Goal: Information Seeking & Learning: Check status

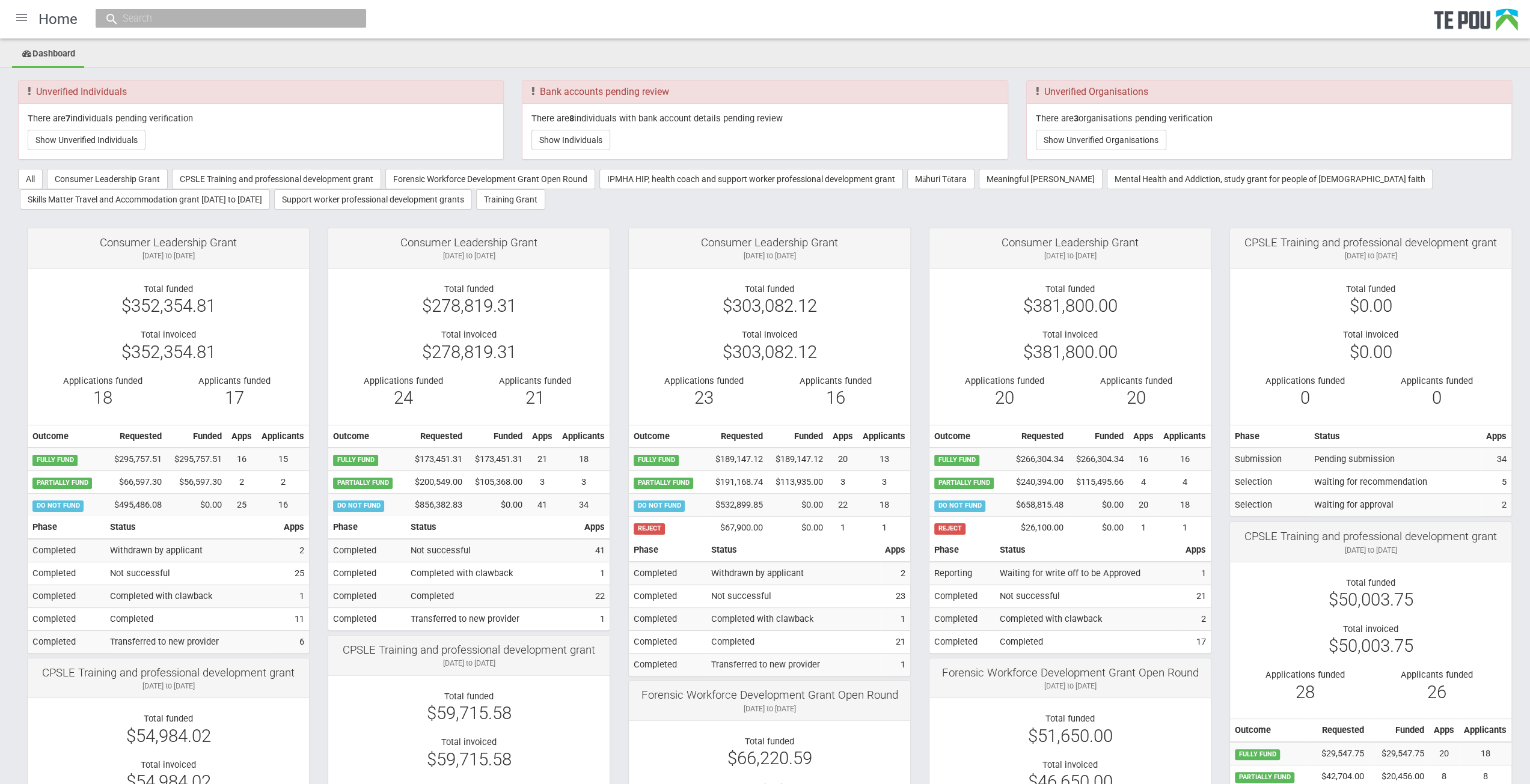
click at [1283, 200] on div "All Consumer Leadership Grant CPSLE Training and professional development grant…" at bounding box center [765, 189] width 1494 height 41
click at [247, 174] on button "CPSLE Training and professional development grant" at bounding box center [276, 179] width 209 height 21
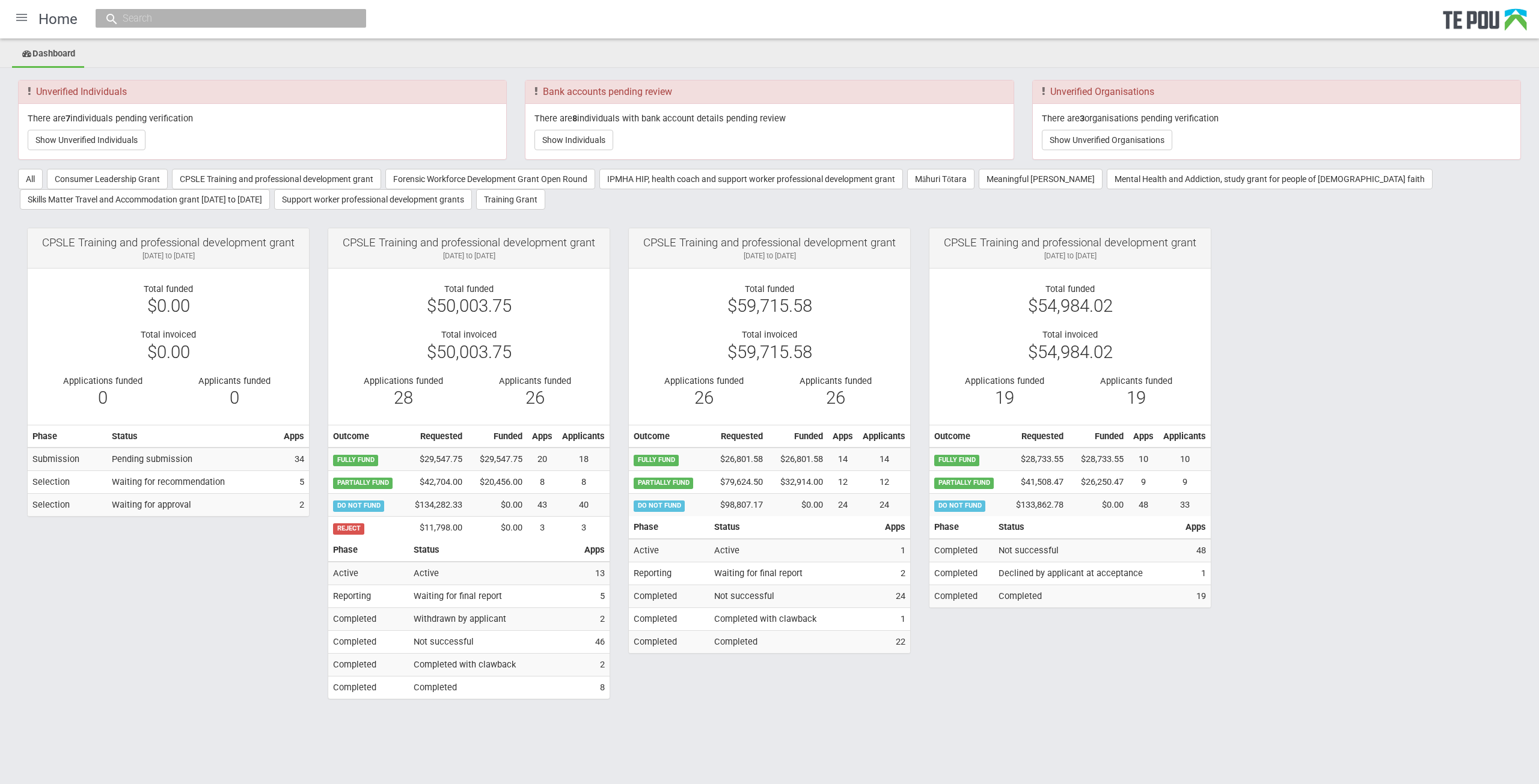
click at [15, 6] on div at bounding box center [21, 17] width 29 height 29
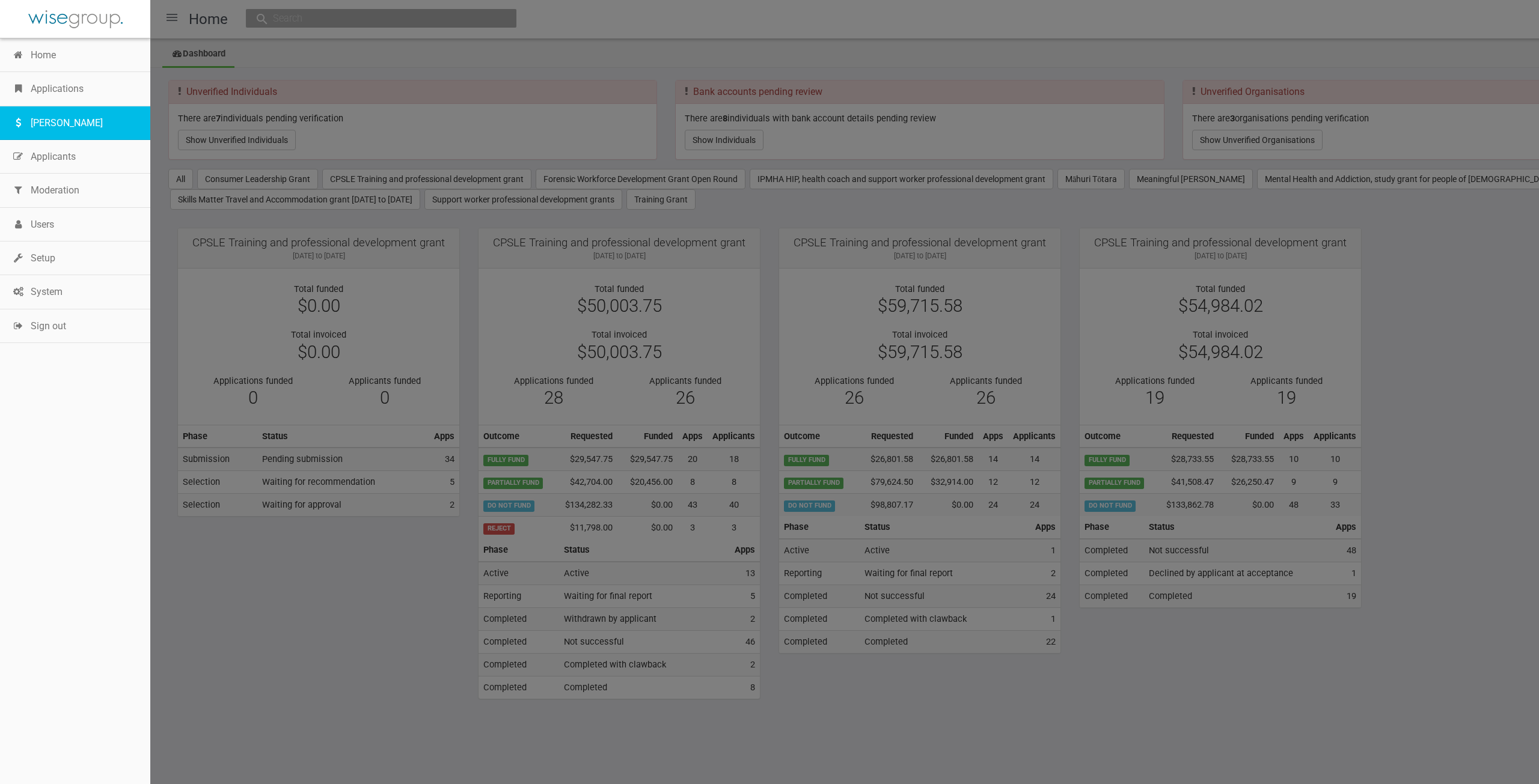
click at [59, 130] on link "[PERSON_NAME]" at bounding box center [75, 123] width 150 height 34
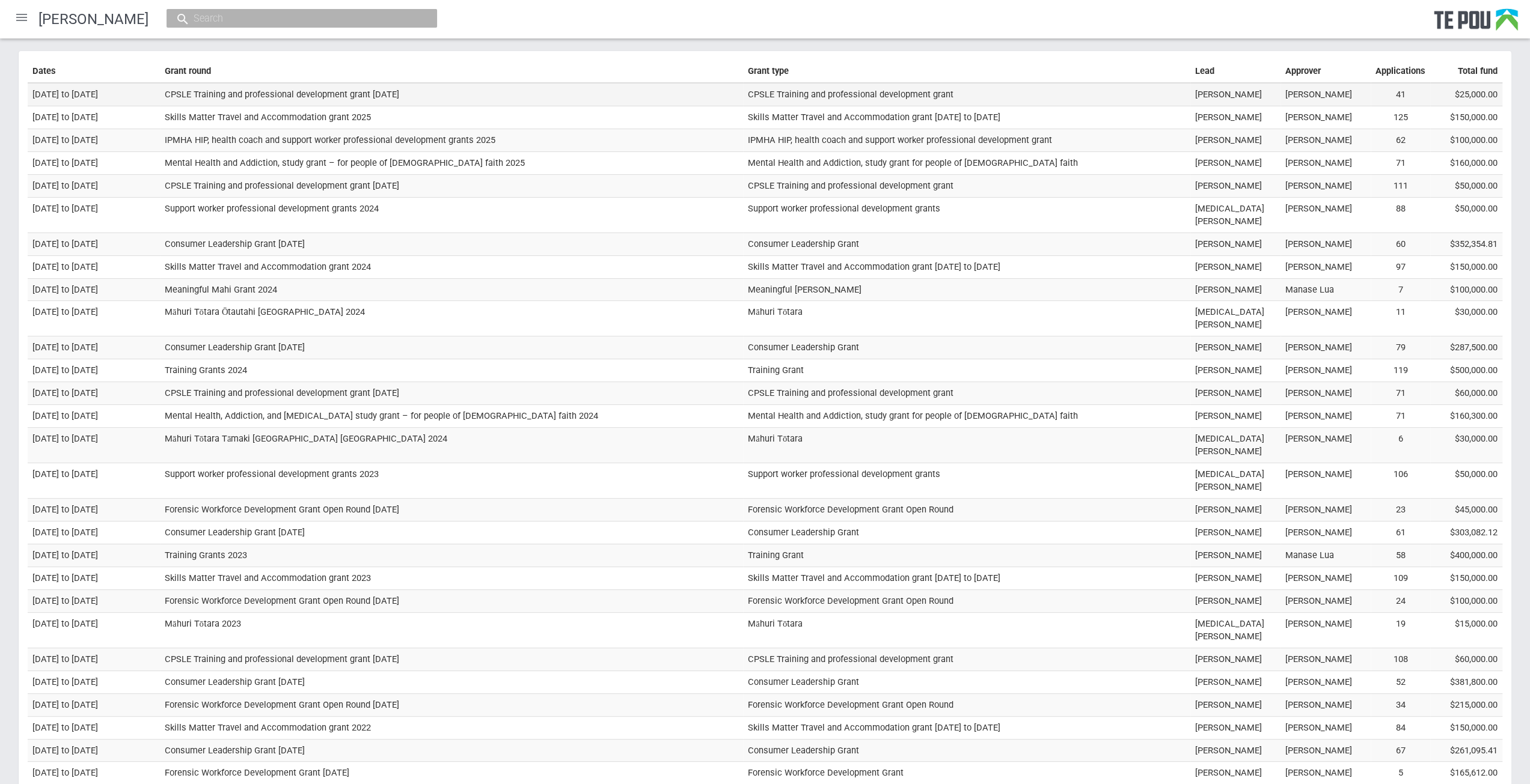
click at [255, 92] on td "CPSLE Training and professional development grant September 2025" at bounding box center [451, 94] width 583 height 23
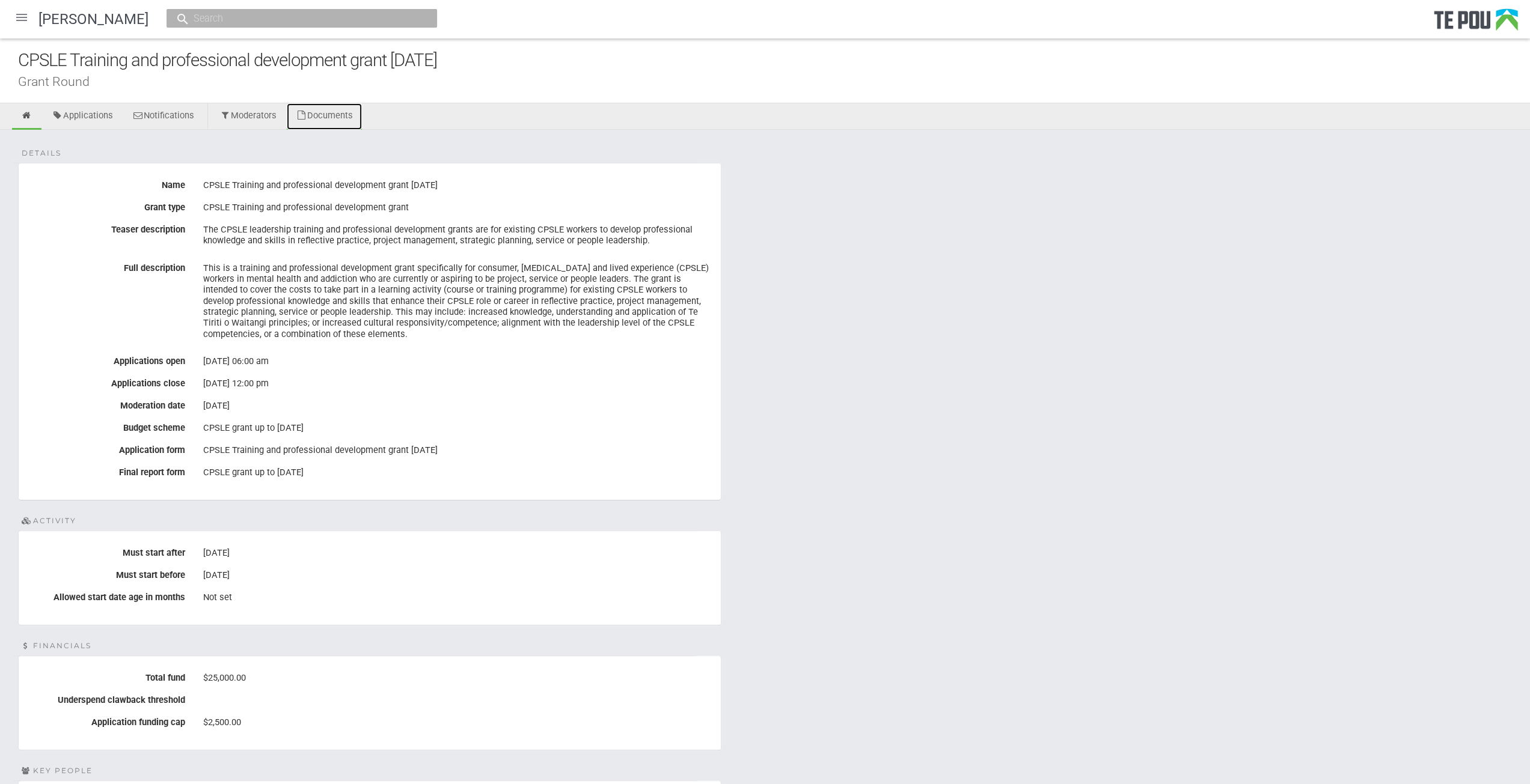
click at [330, 119] on link "Documents" at bounding box center [324, 116] width 75 height 26
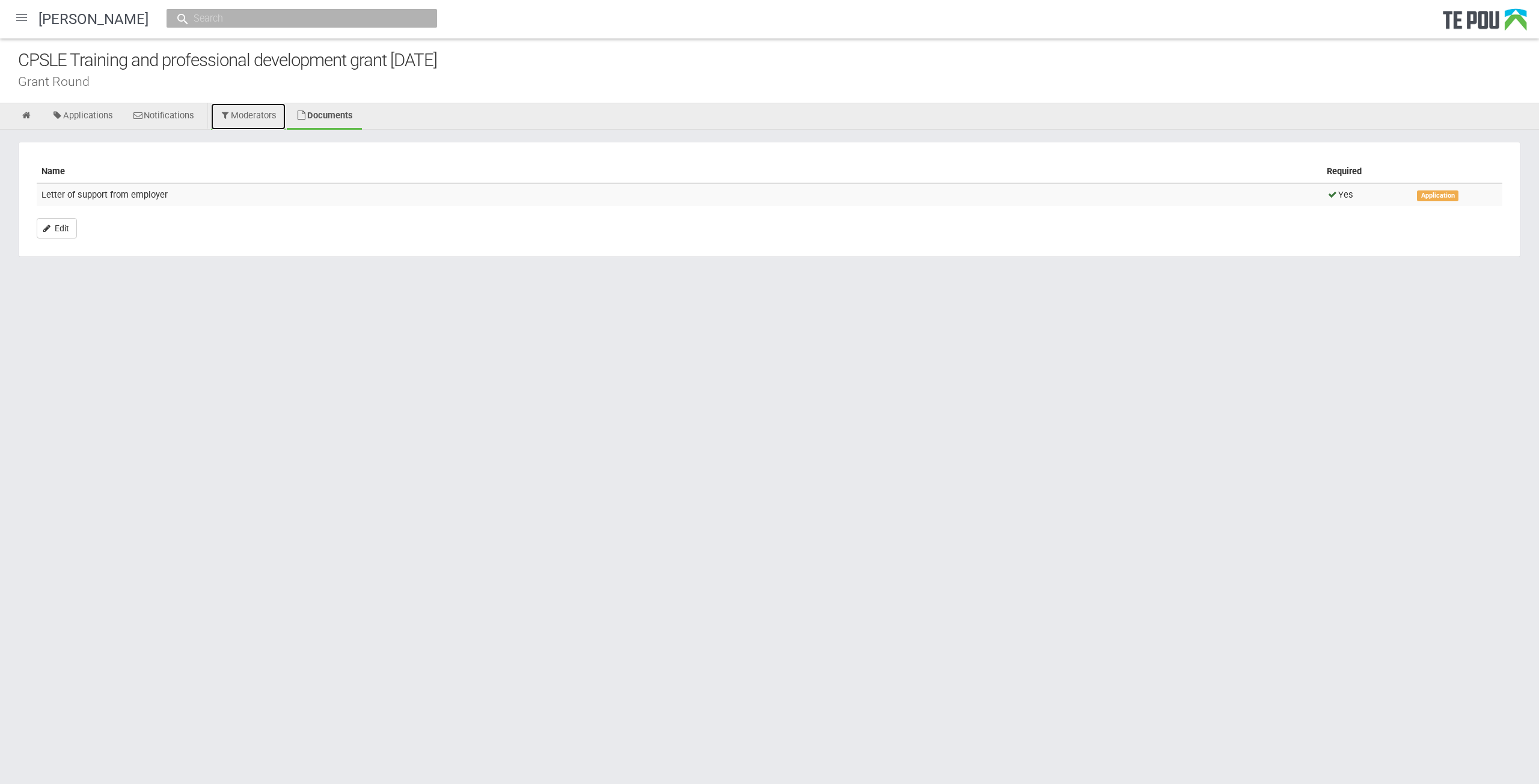
click at [255, 116] on link "Moderators" at bounding box center [248, 116] width 75 height 26
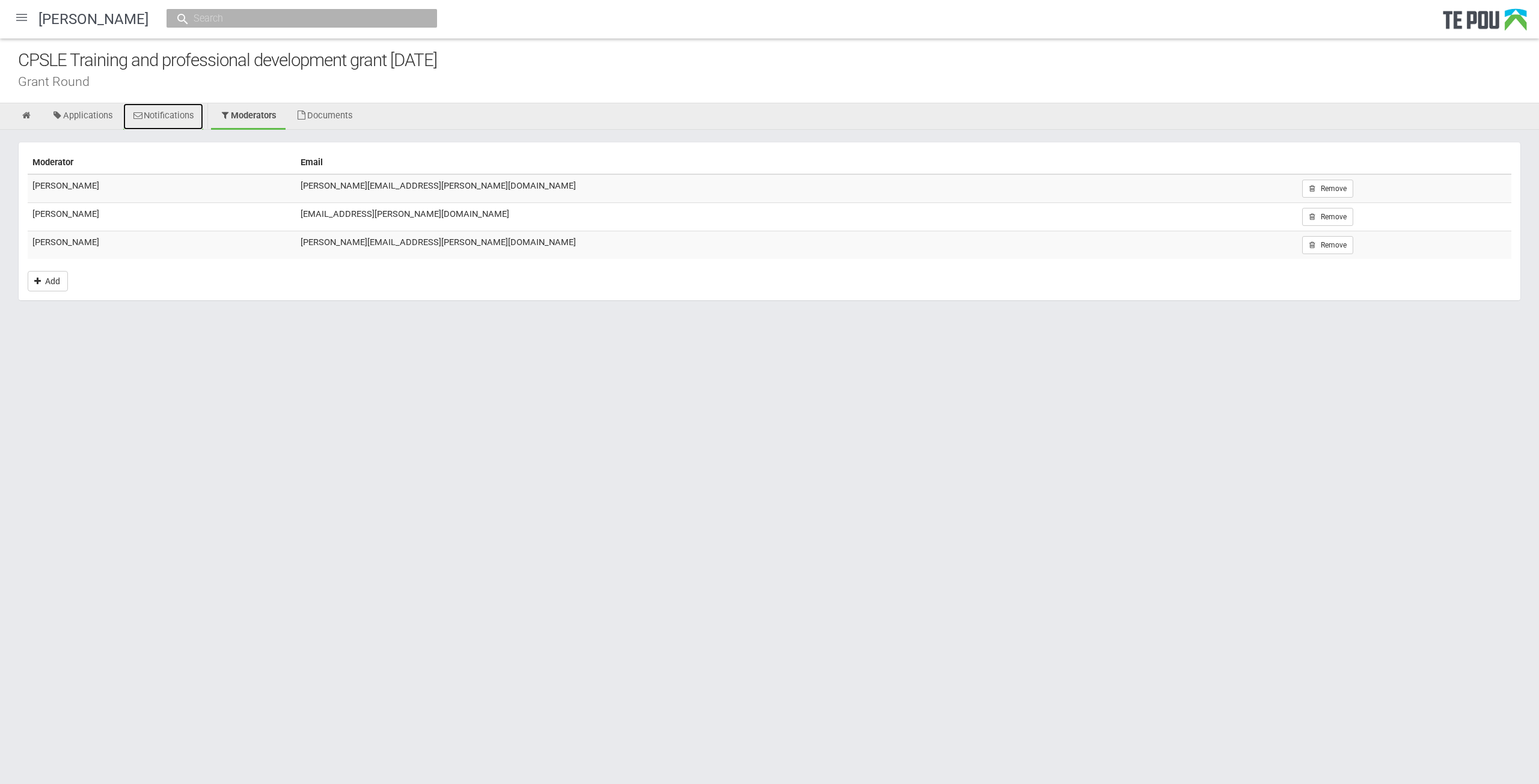
click at [165, 117] on link "Notifications" at bounding box center [163, 116] width 80 height 26
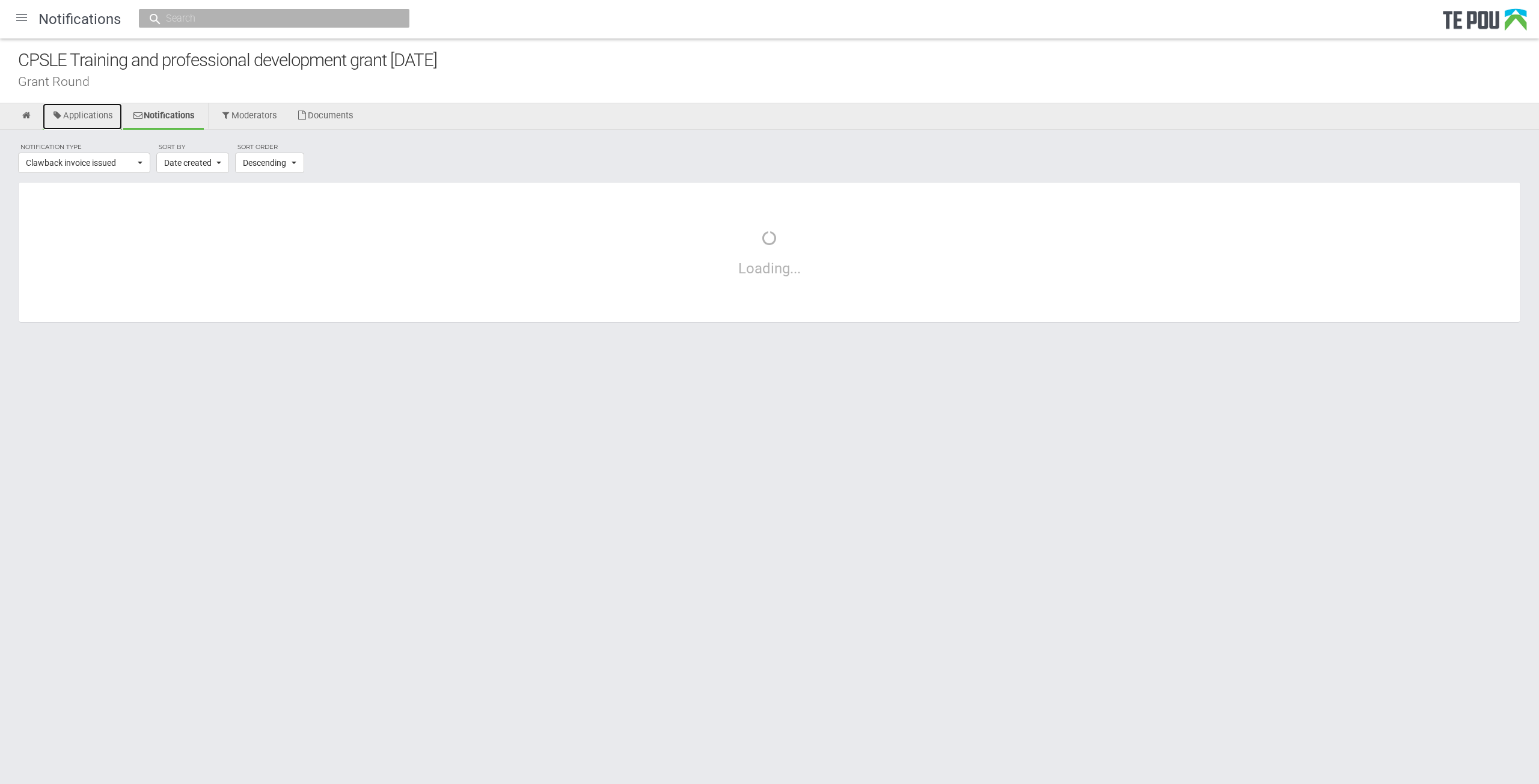
click at [84, 112] on link "Applications" at bounding box center [83, 116] width 80 height 26
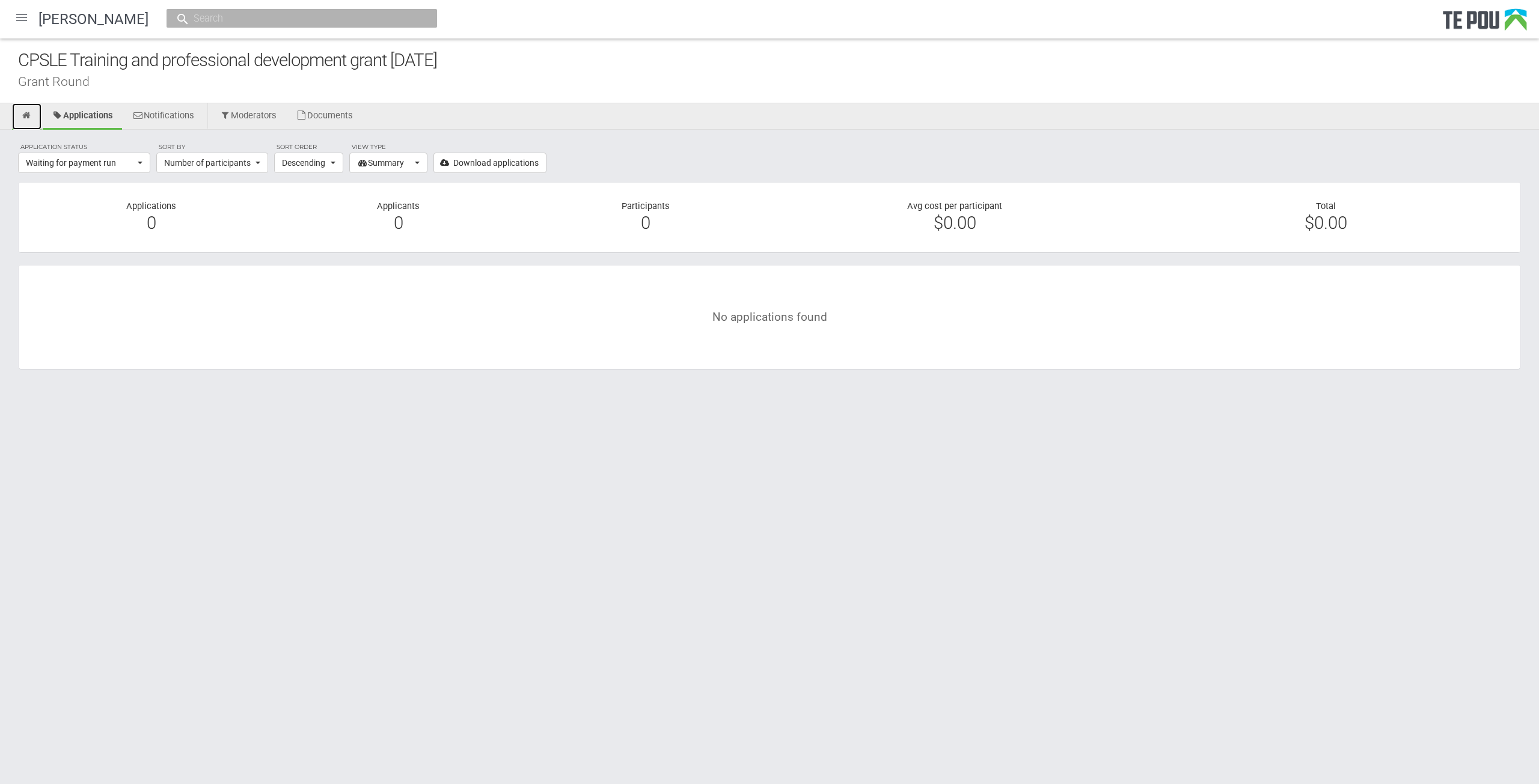
click at [23, 117] on icon at bounding box center [27, 115] width 12 height 9
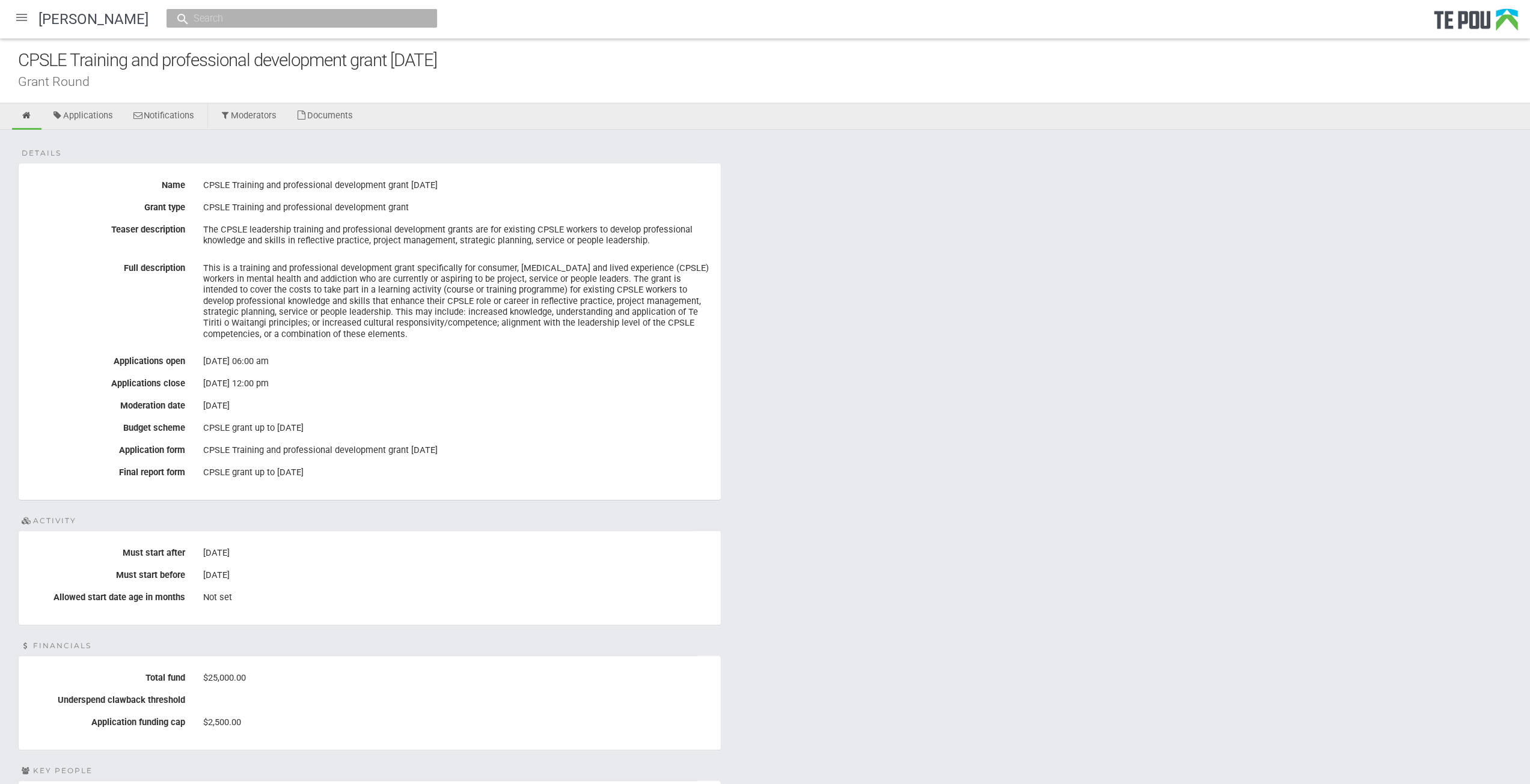
click at [25, 22] on div at bounding box center [21, 17] width 29 height 29
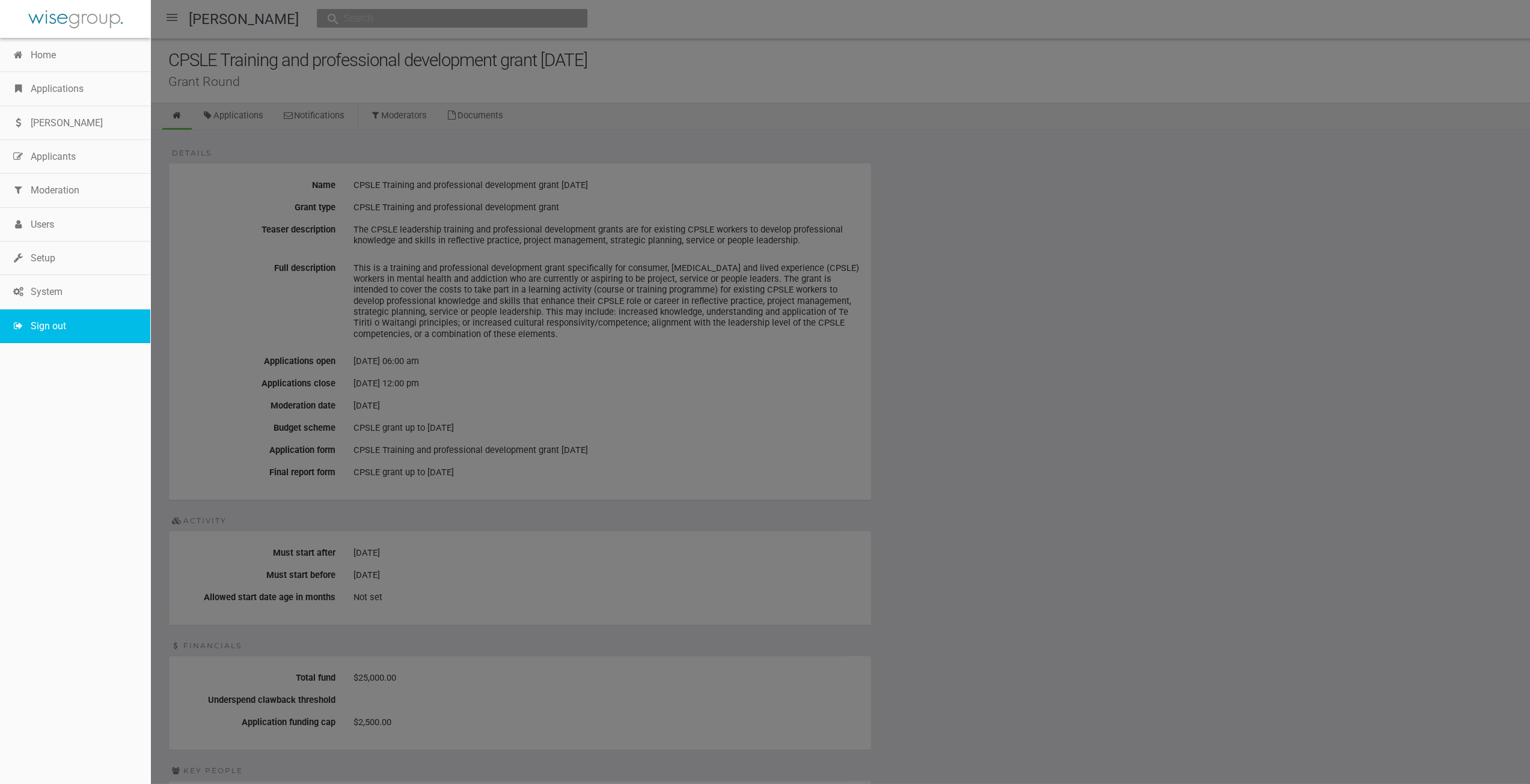
click at [69, 322] on link "Sign out" at bounding box center [75, 326] width 150 height 34
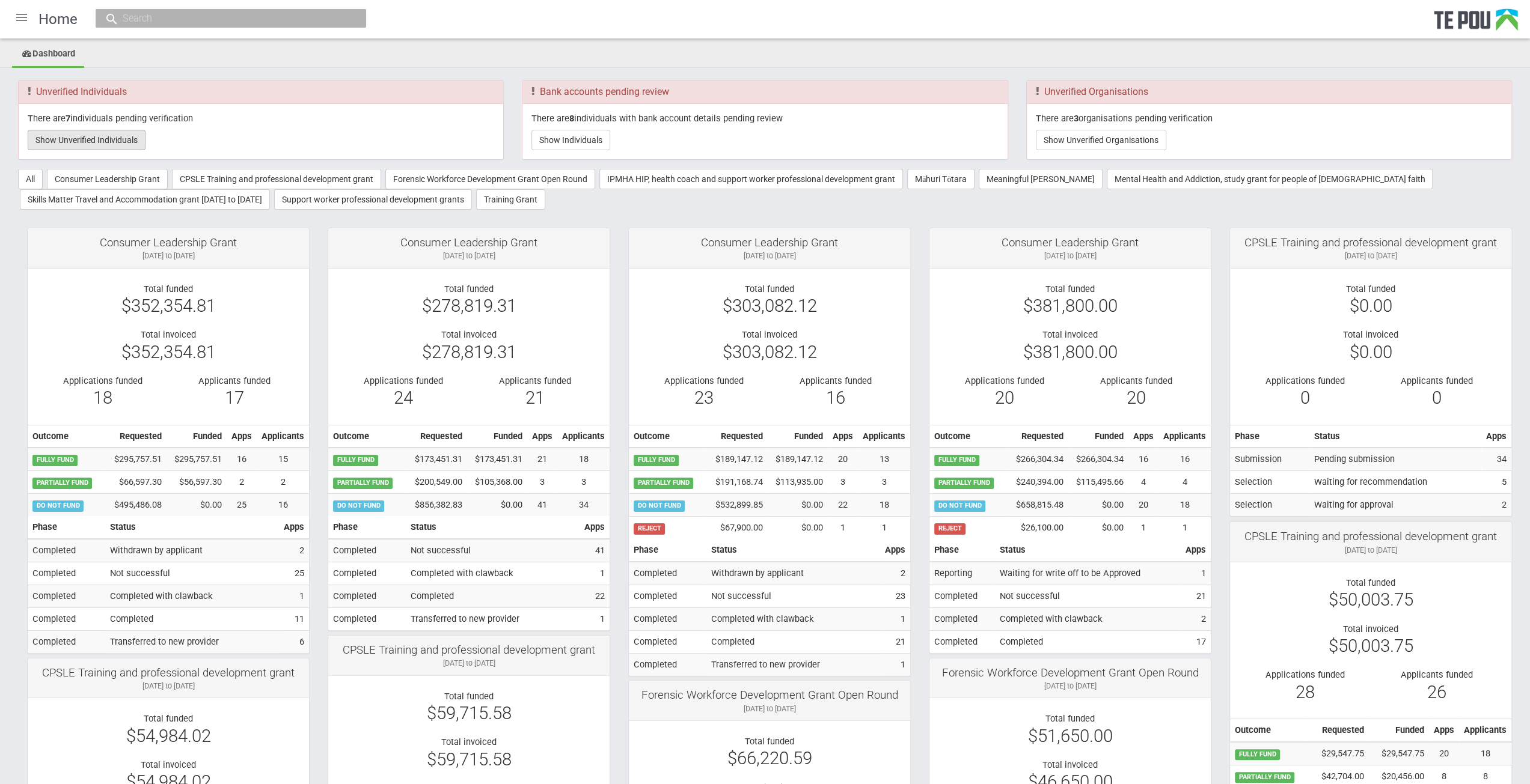
click at [115, 142] on button "Show Unverified Individuals" at bounding box center [87, 140] width 118 height 21
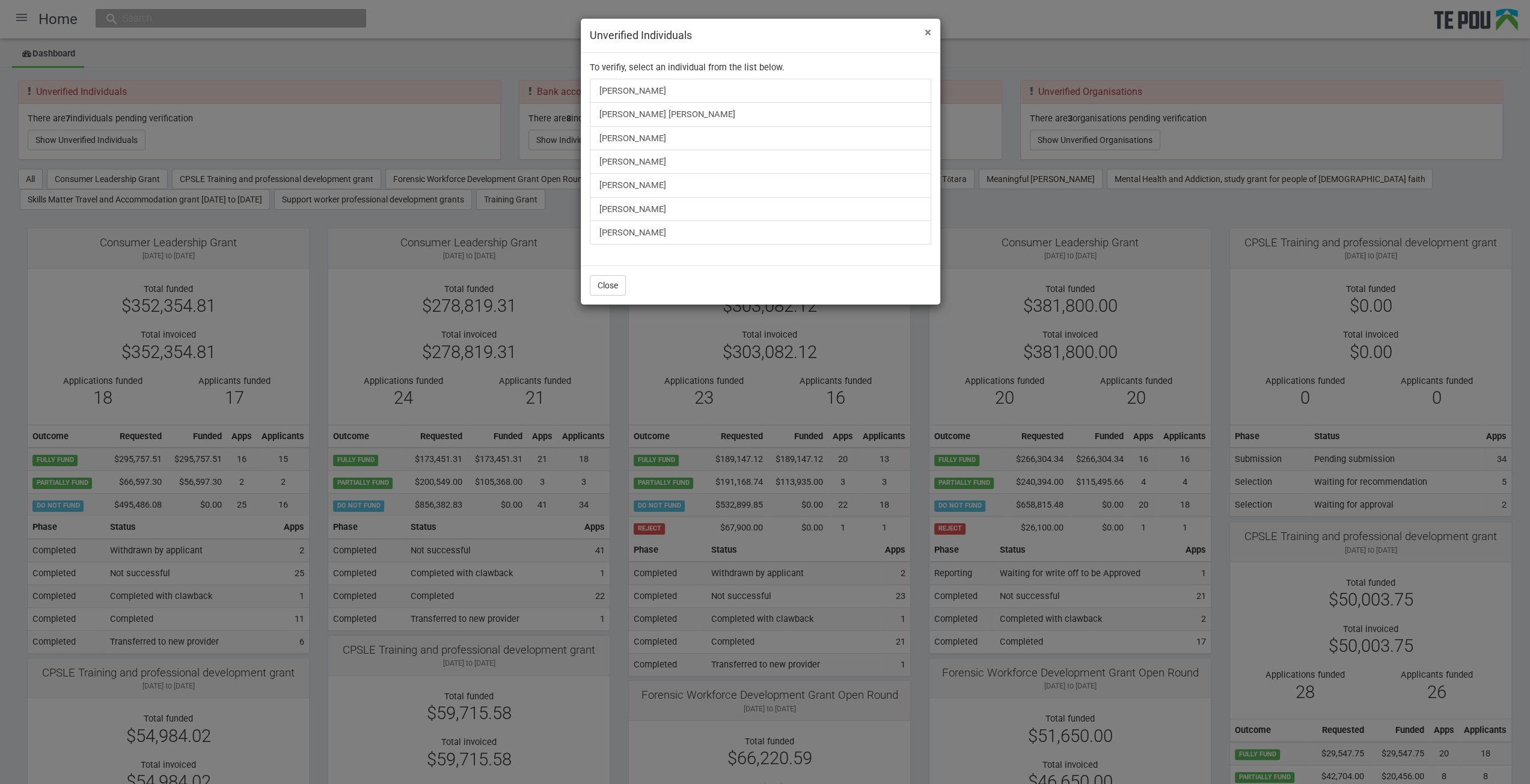
click at [926, 32] on span "×" at bounding box center [928, 32] width 6 height 15
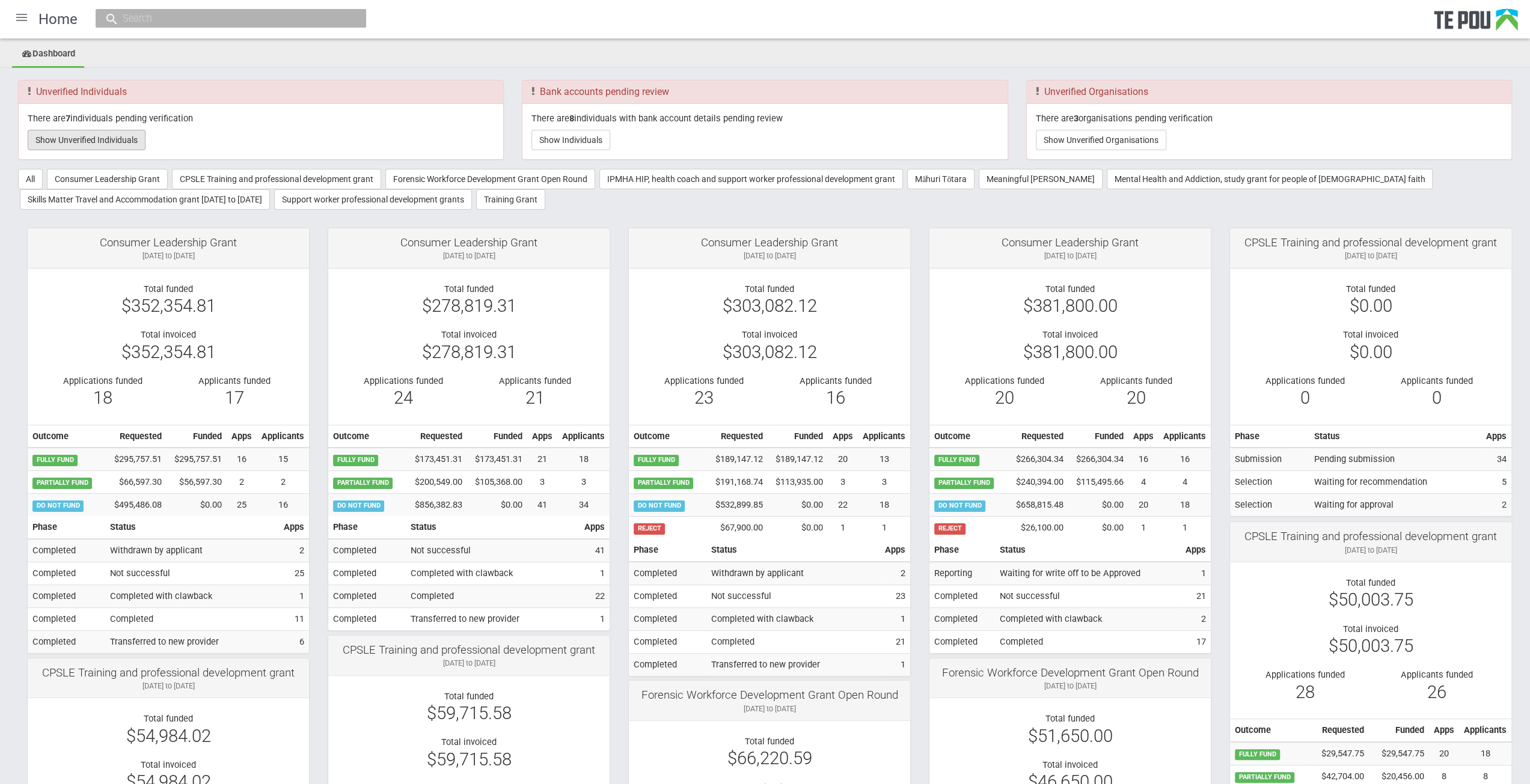
click at [91, 138] on button "Show Unverified Individuals" at bounding box center [87, 140] width 118 height 21
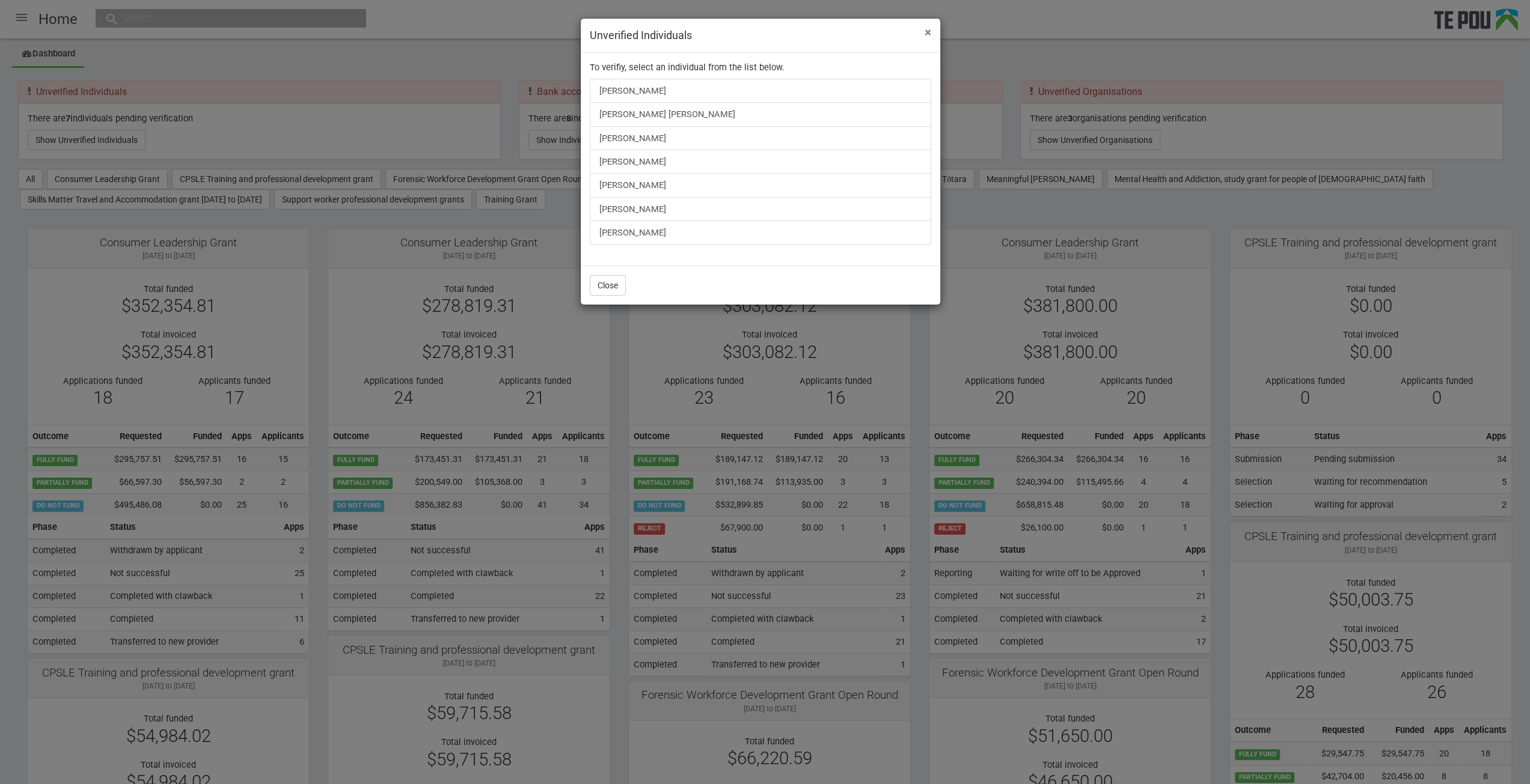
click at [929, 33] on span "×" at bounding box center [928, 32] width 6 height 15
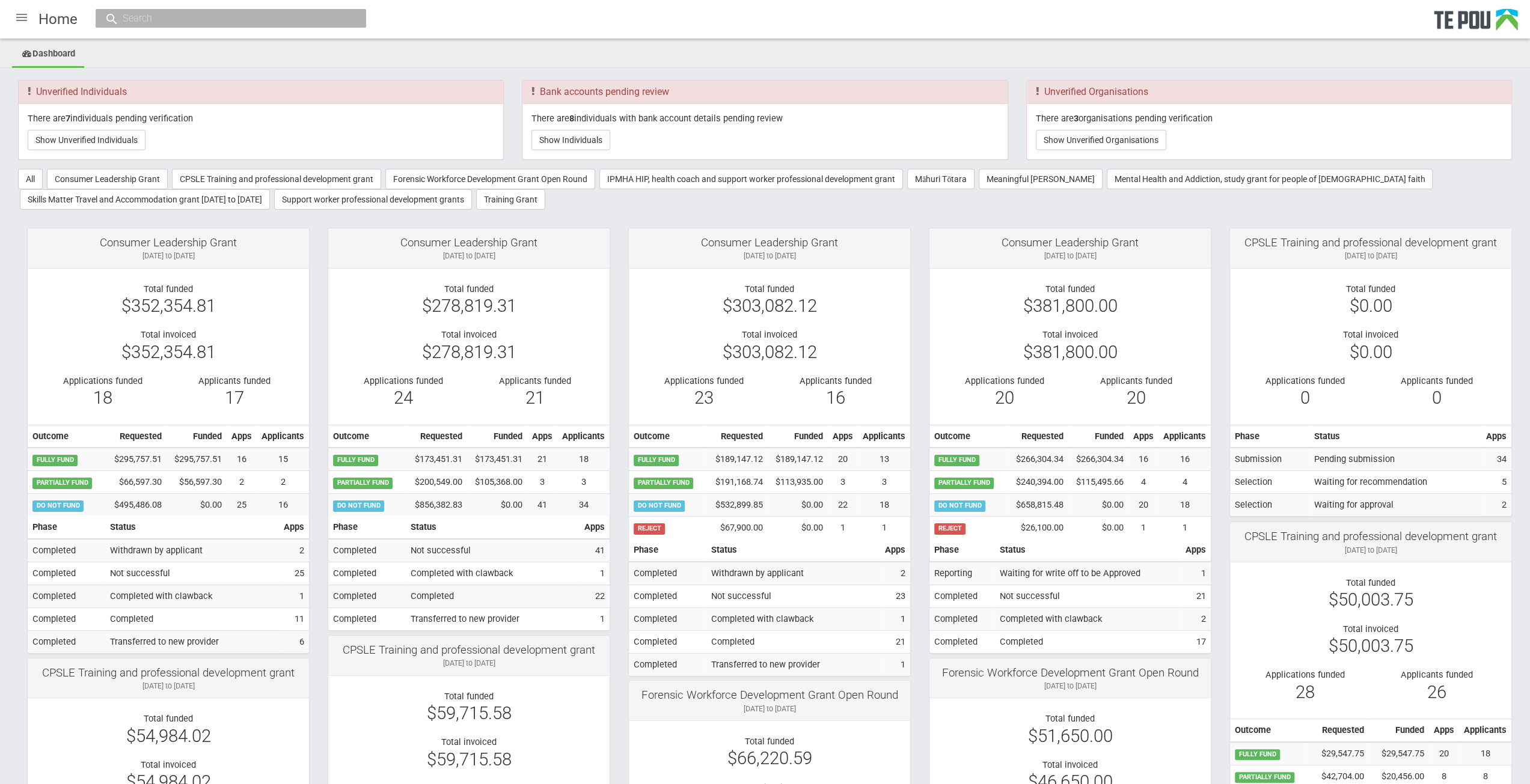
click at [179, 21] on input "text" at bounding box center [225, 19] width 212 height 13
type input "14388"
click at [265, 53] on link "# 14388 - Cutting Edge DAPAANZ conference Shane Price" at bounding box center [231, 54] width 253 height 19
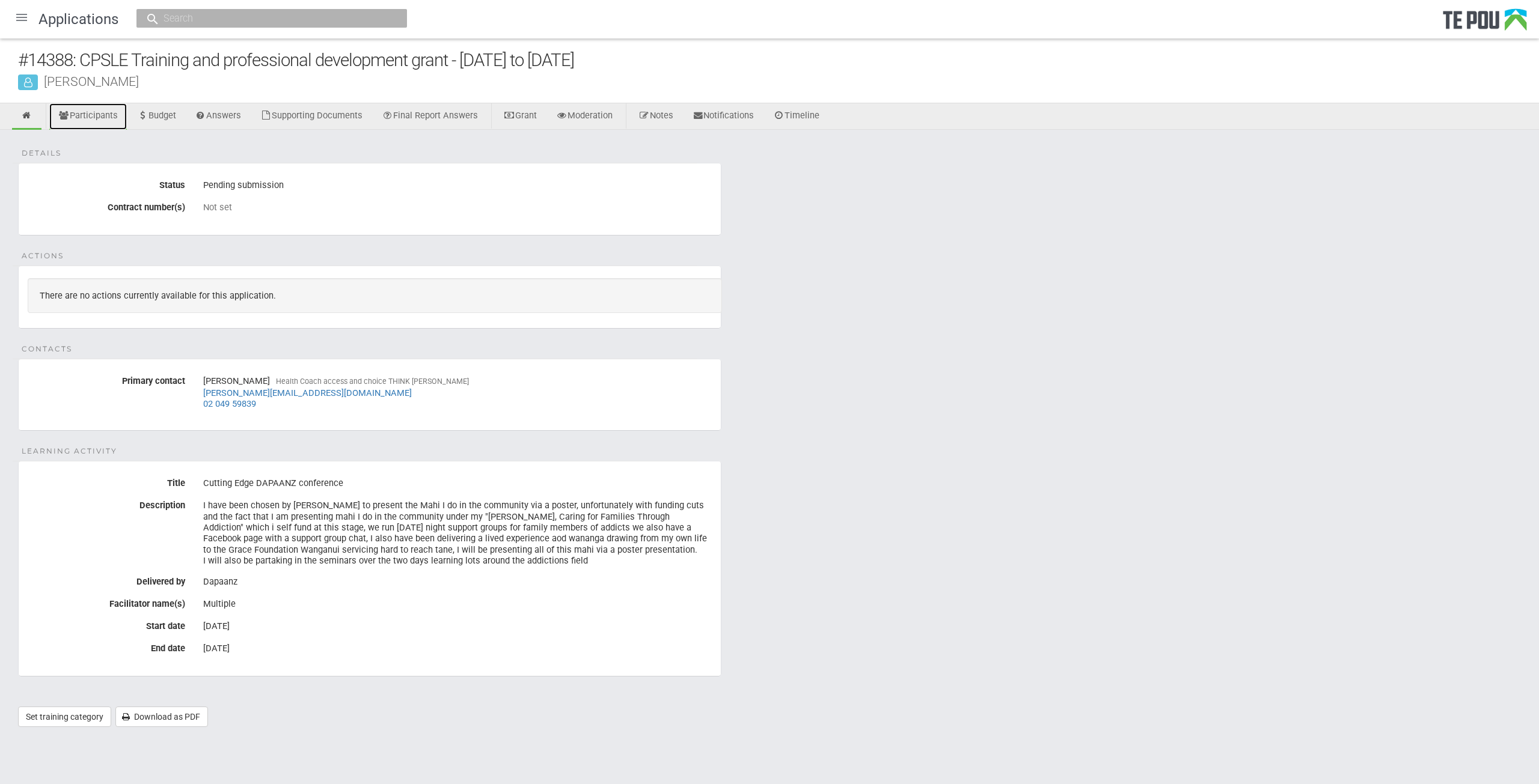
click at [97, 119] on link "Participants" at bounding box center [88, 116] width 78 height 26
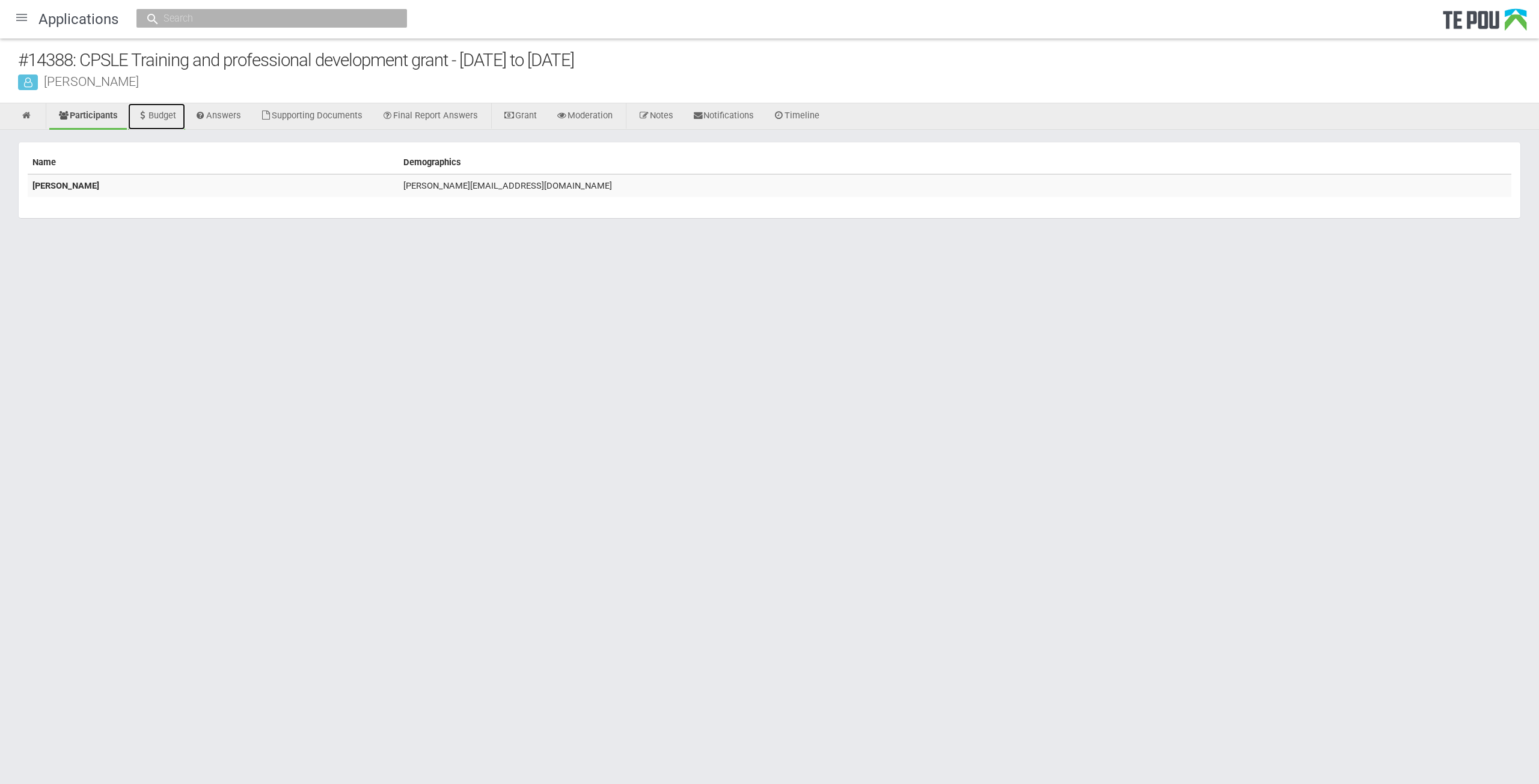
click at [165, 113] on link "Budget" at bounding box center [156, 116] width 57 height 26
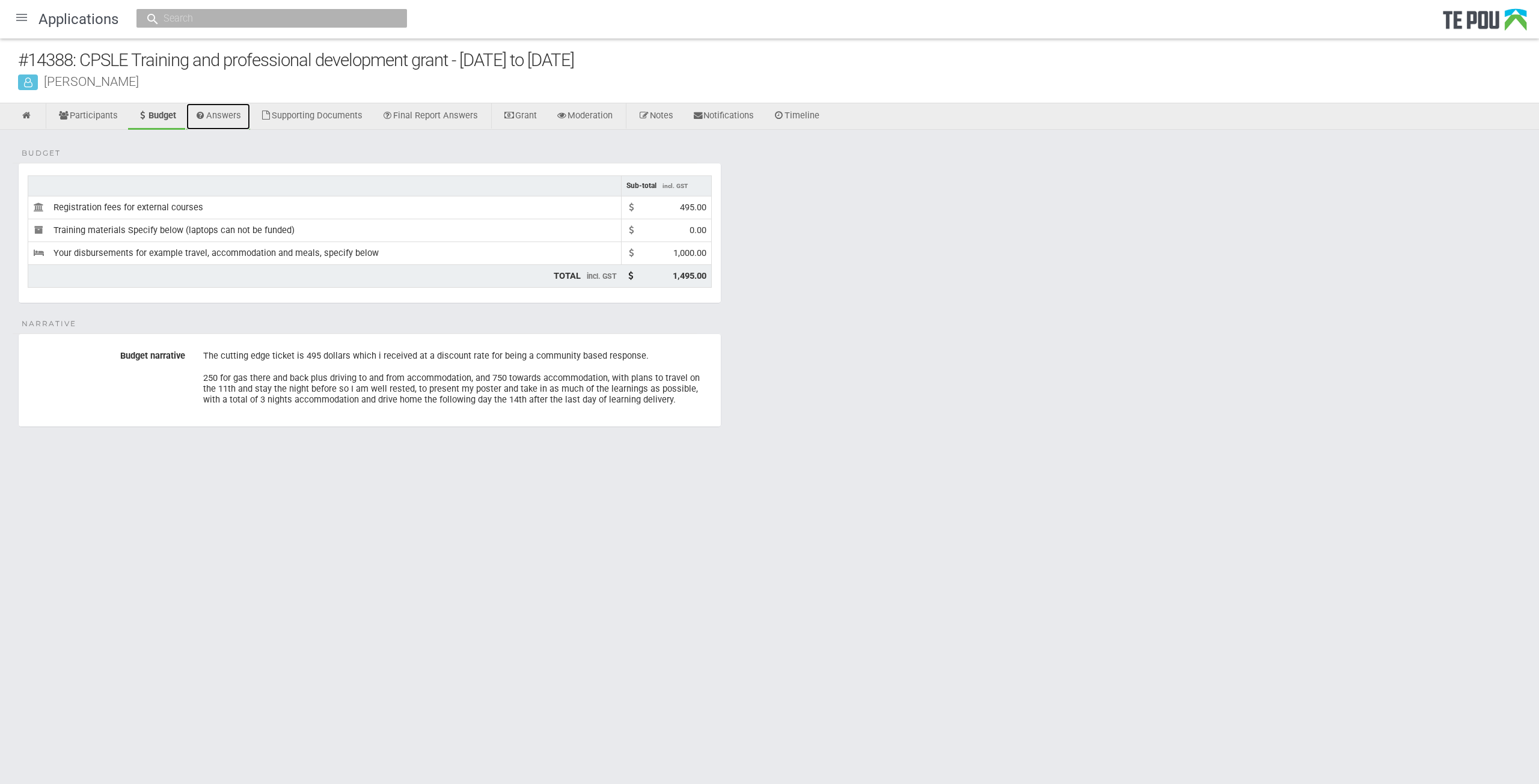
click at [226, 112] on link "Answers" at bounding box center [219, 116] width 64 height 26
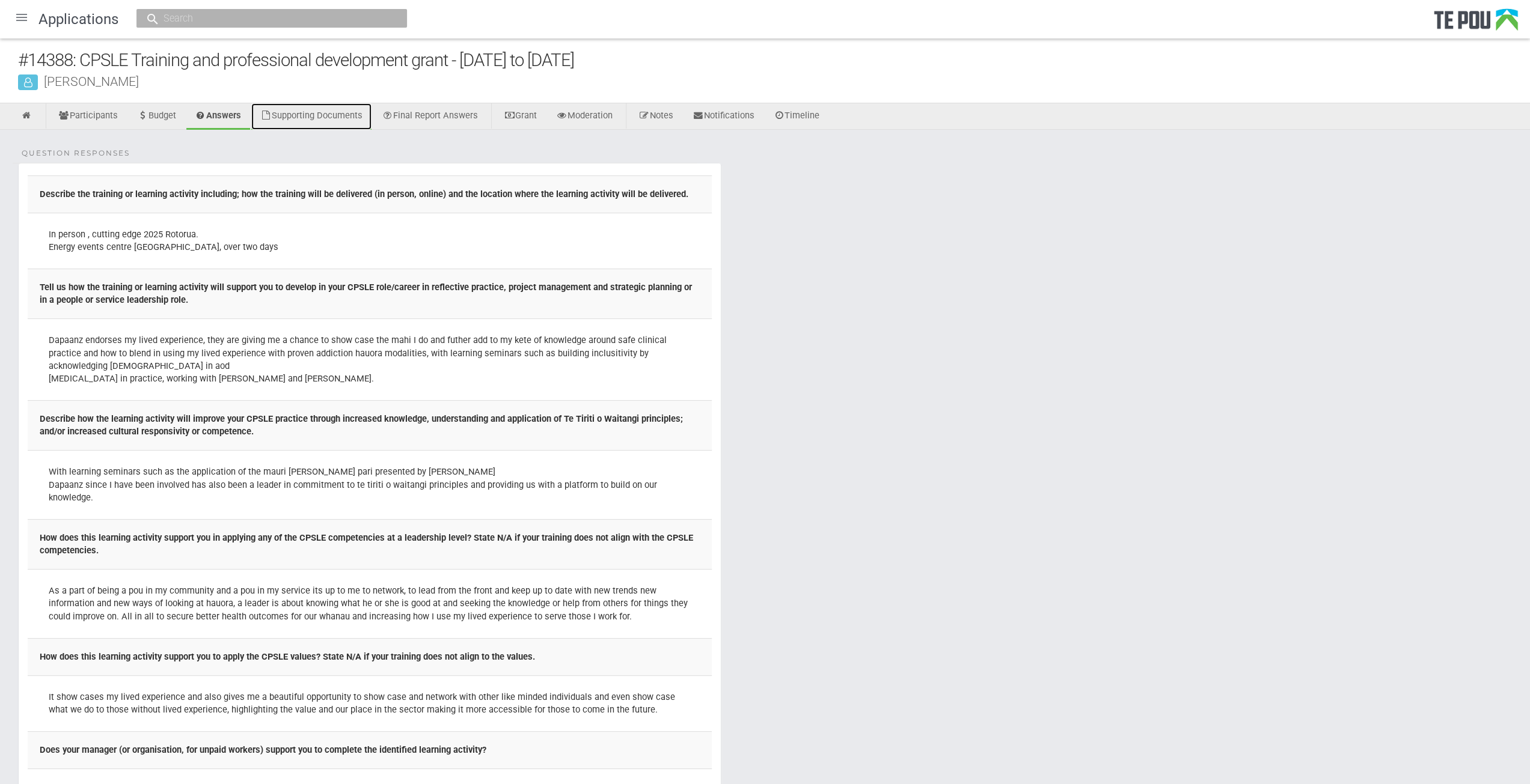
click at [295, 116] on link "Supporting Documents" at bounding box center [312, 116] width 121 height 26
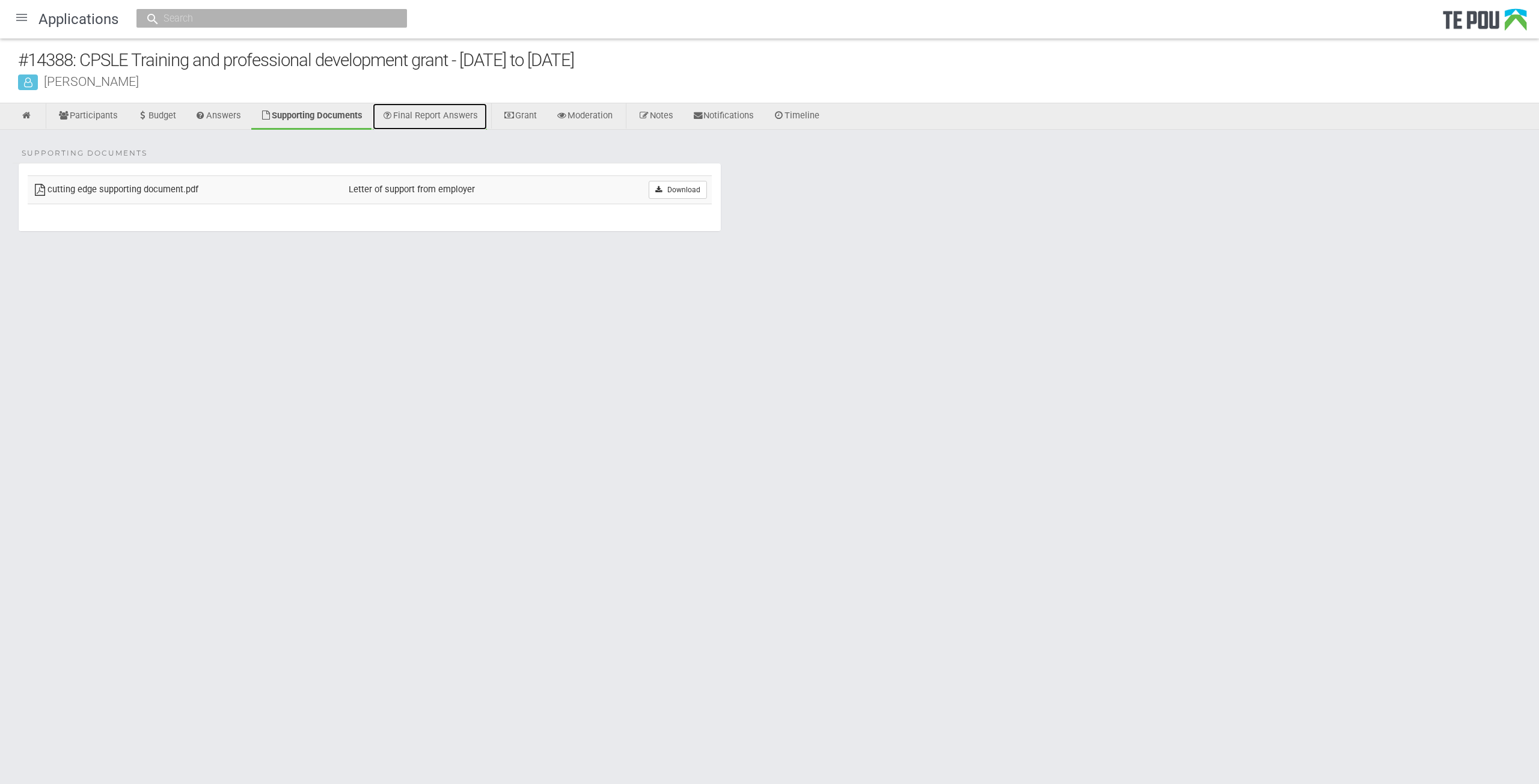
click at [414, 117] on link "Final Report Answers" at bounding box center [430, 116] width 114 height 26
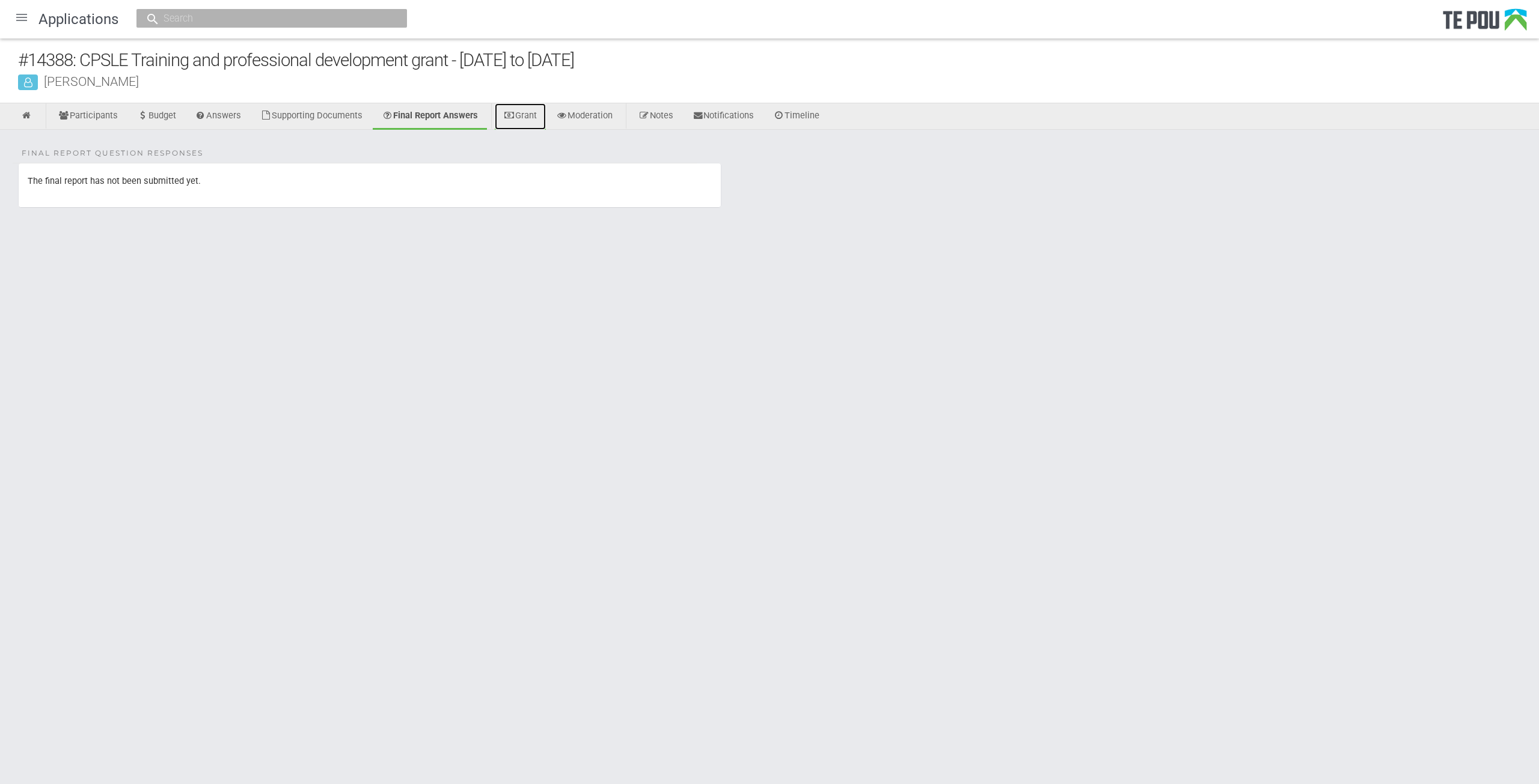
click at [515, 116] on icon at bounding box center [510, 115] width 12 height 9
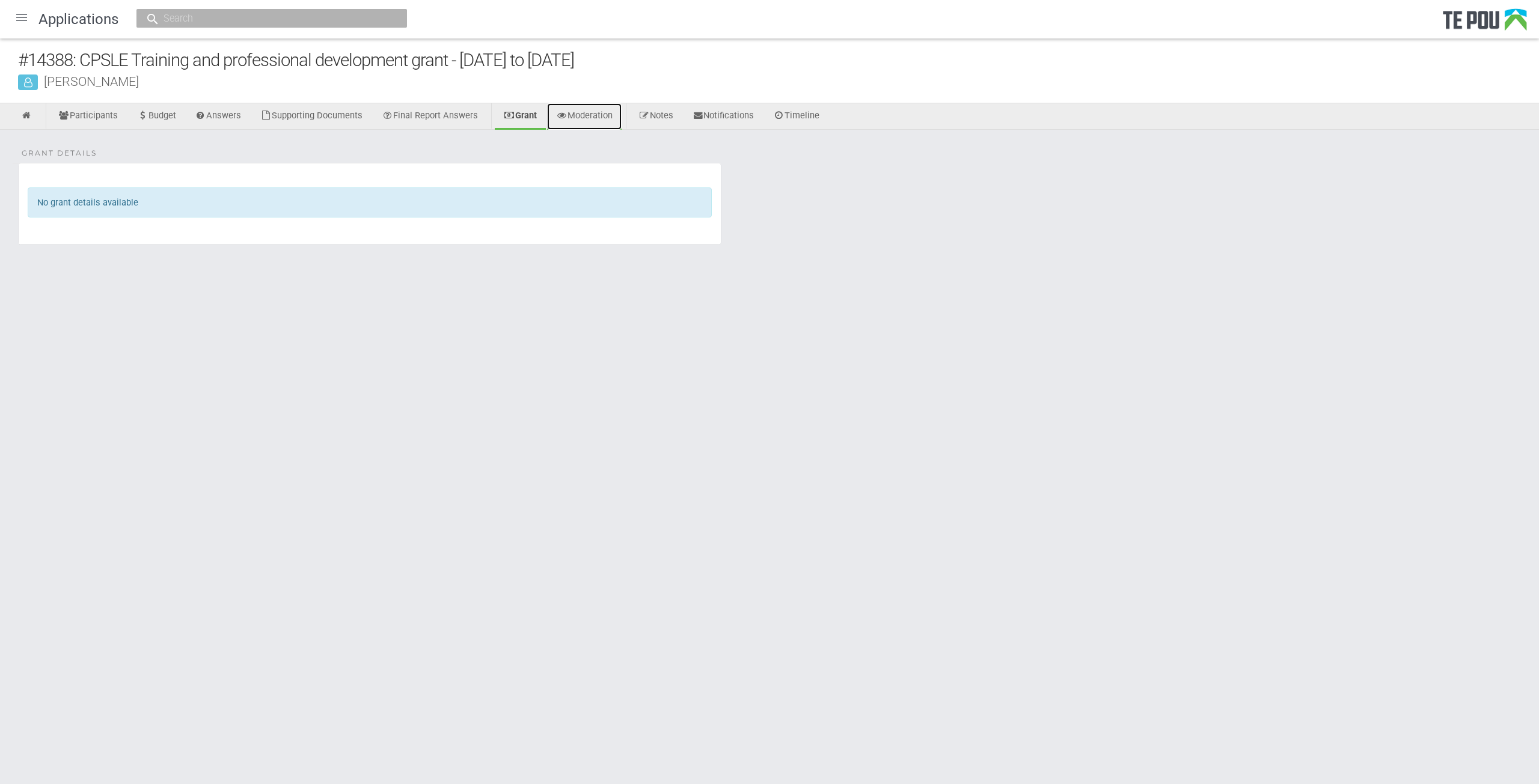
click at [593, 121] on link "Moderation" at bounding box center [584, 116] width 74 height 26
click at [663, 116] on link "Notes" at bounding box center [656, 116] width 53 height 26
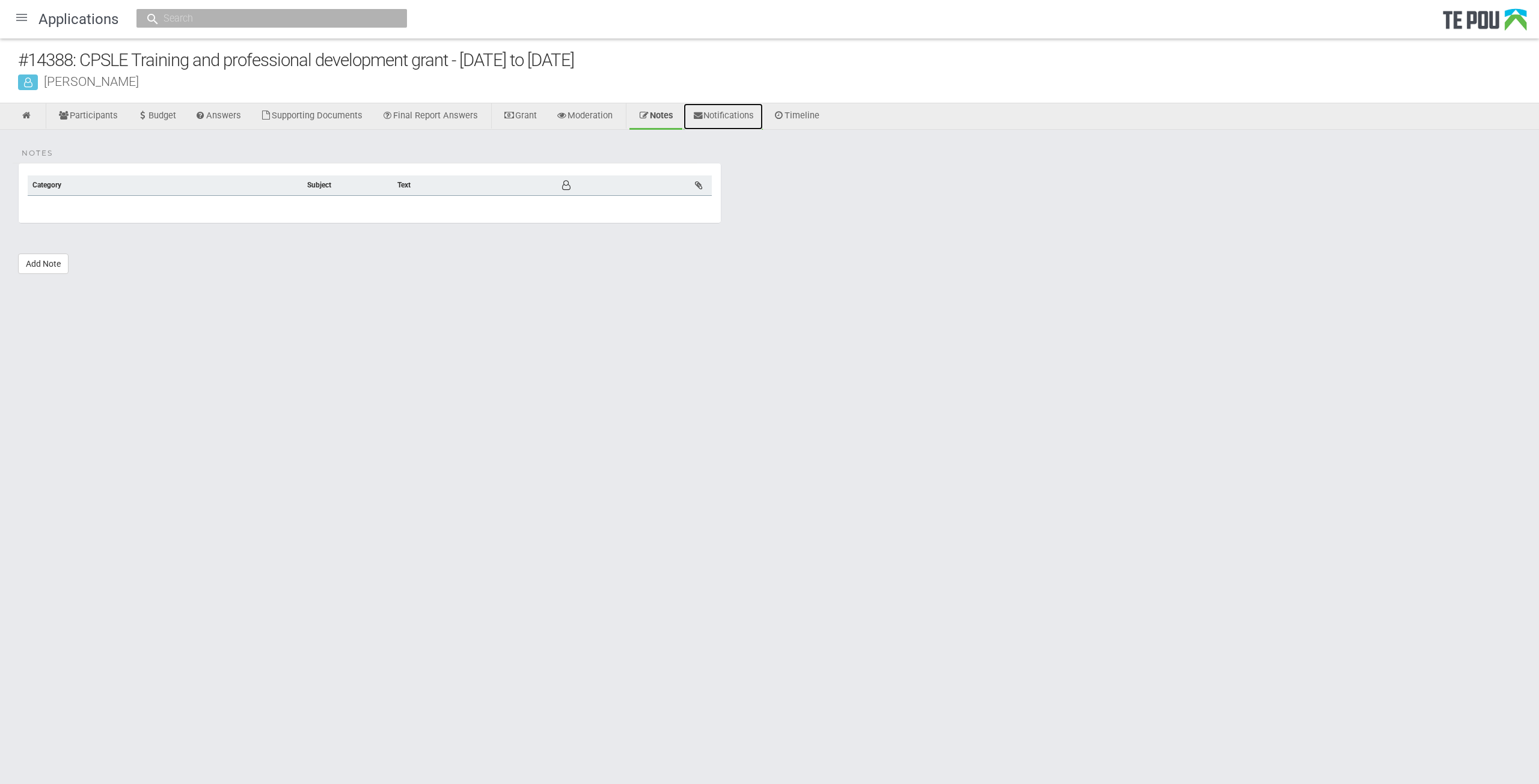
click at [744, 110] on link "Notifications" at bounding box center [723, 116] width 80 height 26
click at [818, 113] on link "Timeline" at bounding box center [797, 116] width 64 height 26
